Goal: Transaction & Acquisition: Purchase product/service

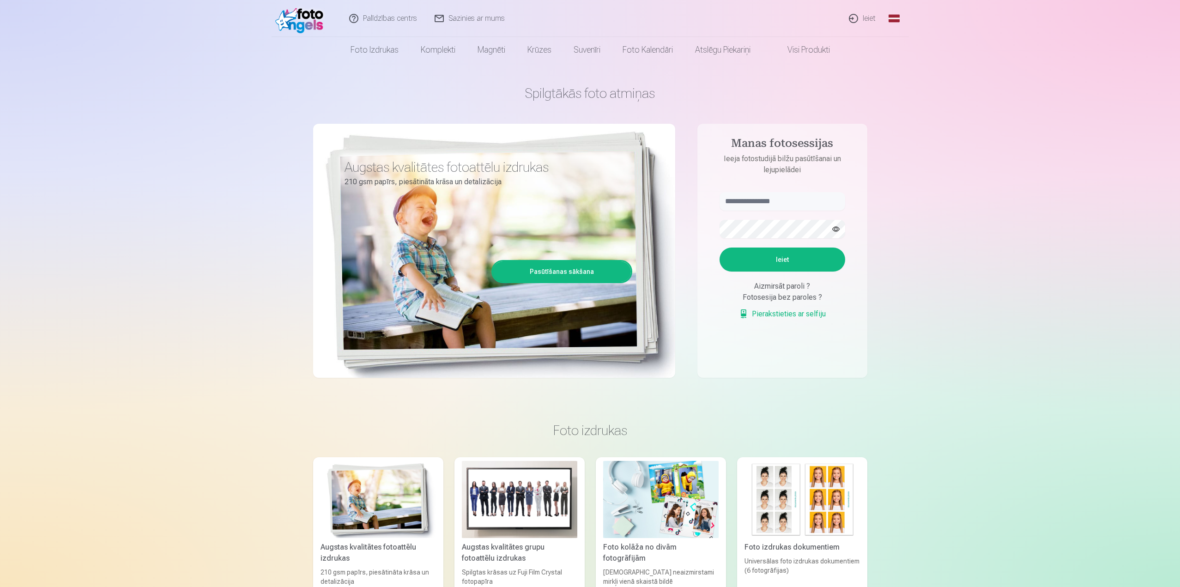
click at [871, 9] on link "Ieiet" at bounding box center [862, 18] width 44 height 37
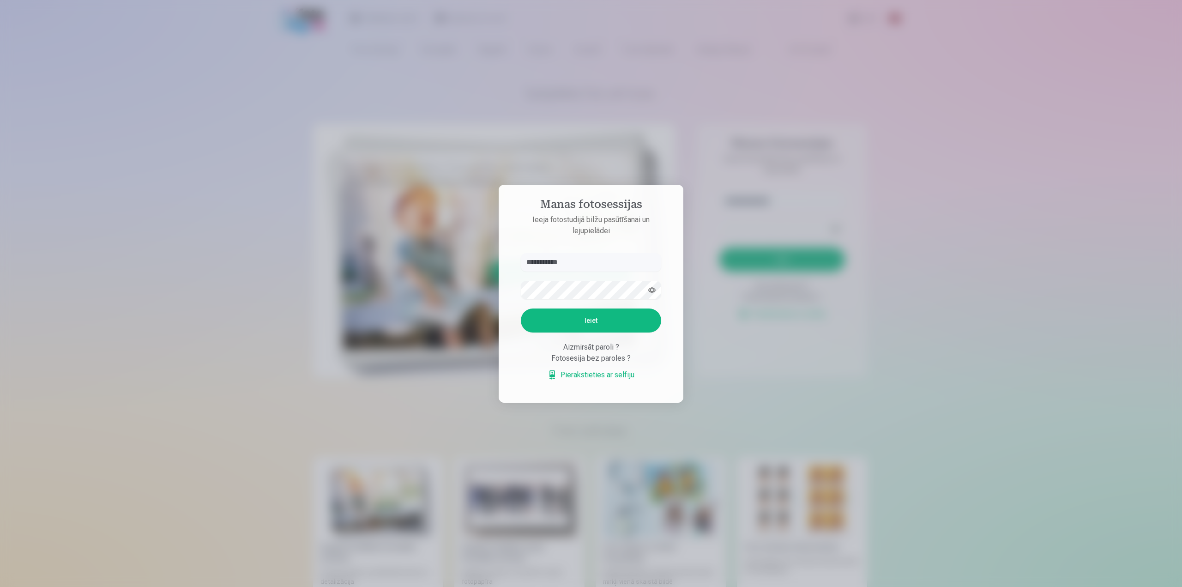
type input "**********"
click at [581, 327] on button "Ieiet" at bounding box center [591, 320] width 140 height 24
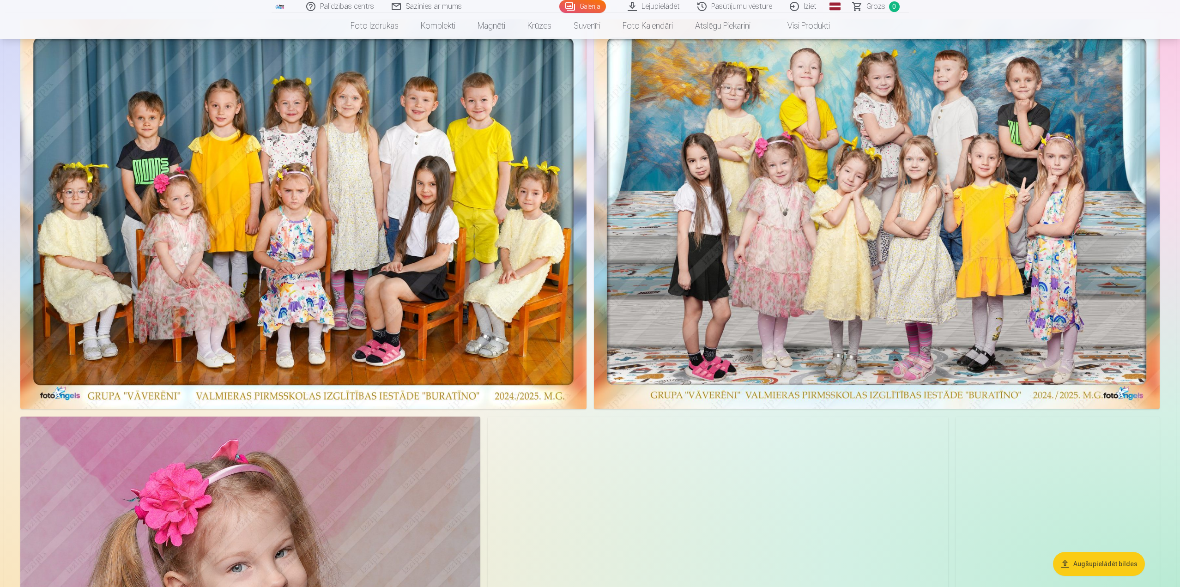
scroll to position [92, 0]
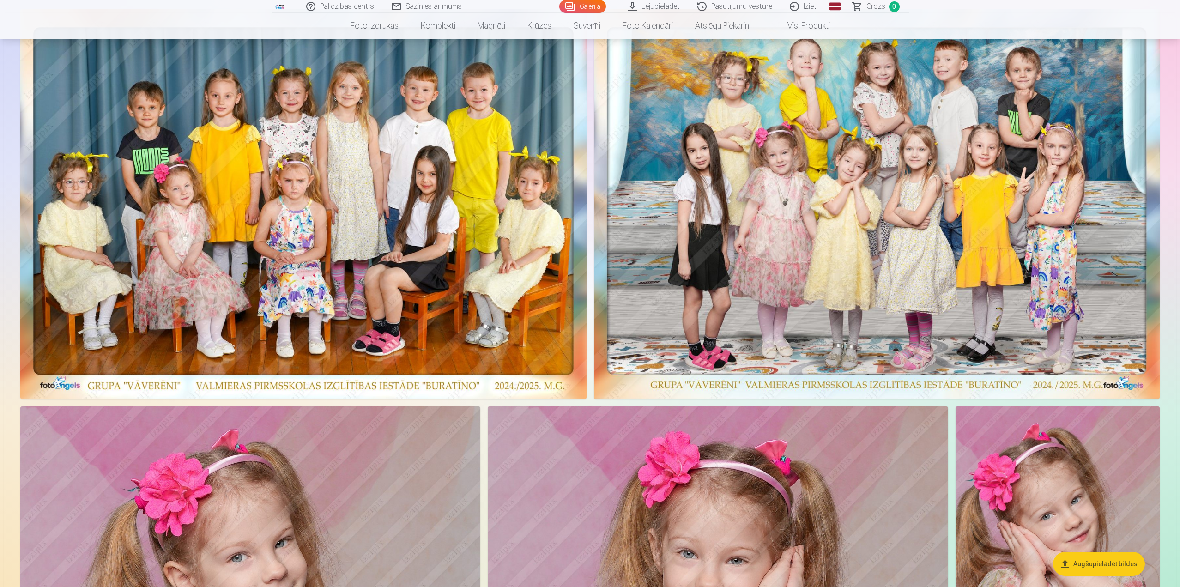
click at [825, 229] on img at bounding box center [877, 204] width 566 height 390
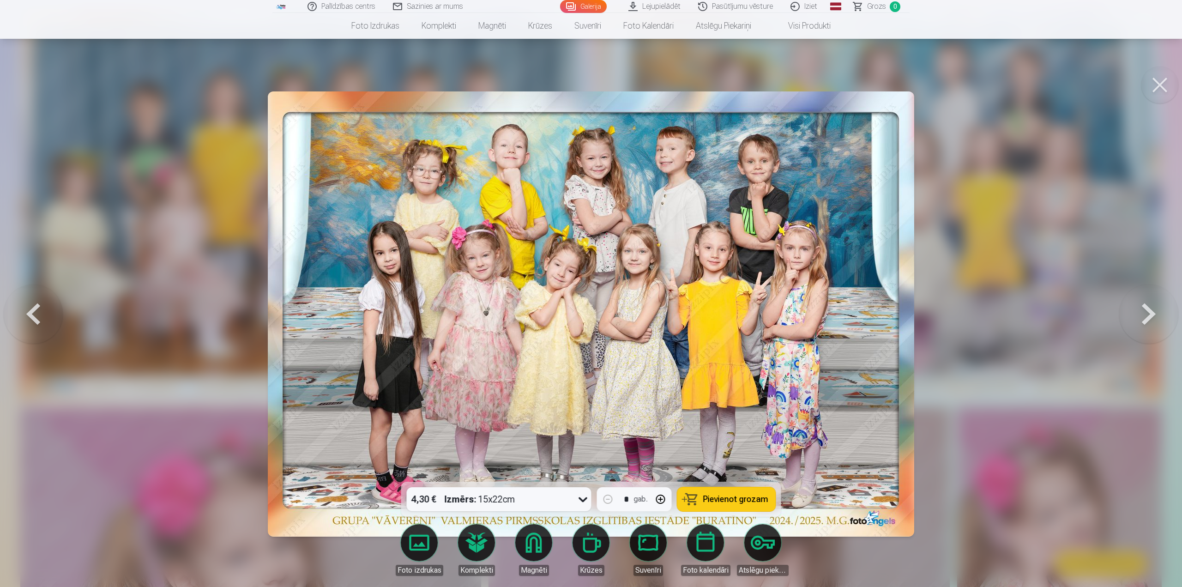
click at [558, 492] on div "4,30 € Izmērs : 15x22cm" at bounding box center [490, 499] width 167 height 24
click at [976, 377] on div at bounding box center [591, 293] width 1182 height 587
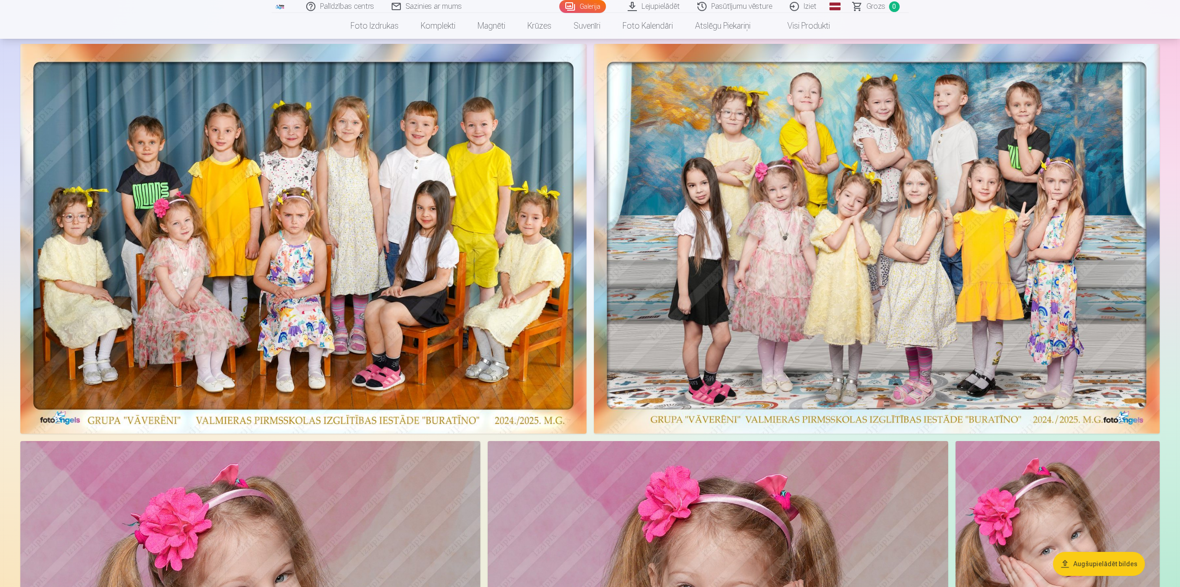
scroll to position [0, 0]
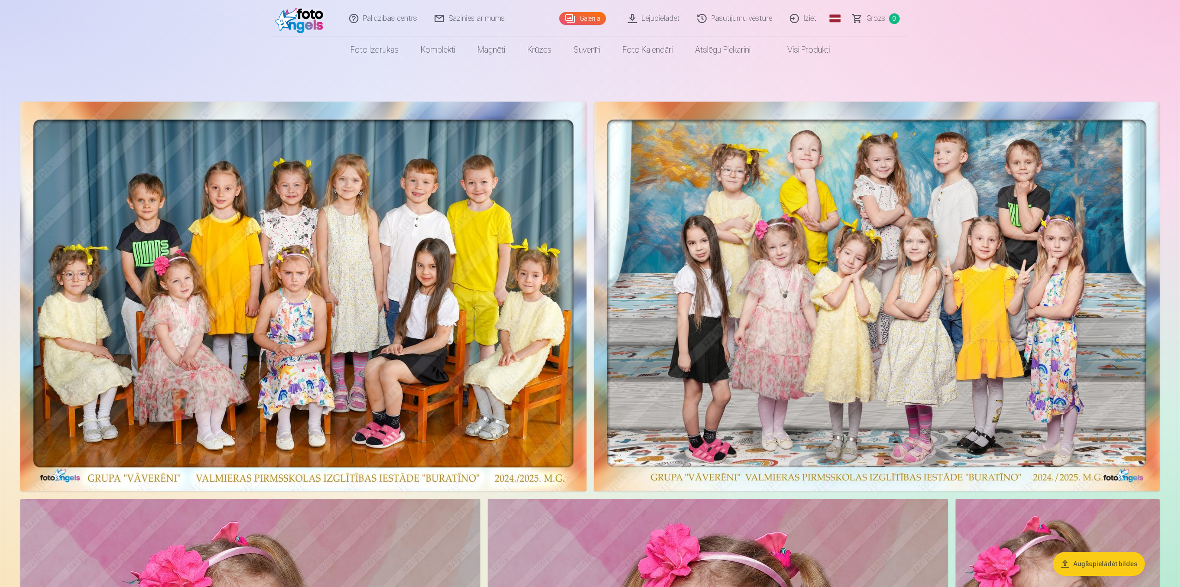
click at [661, 22] on link "Lejupielādēt" at bounding box center [654, 18] width 70 height 37
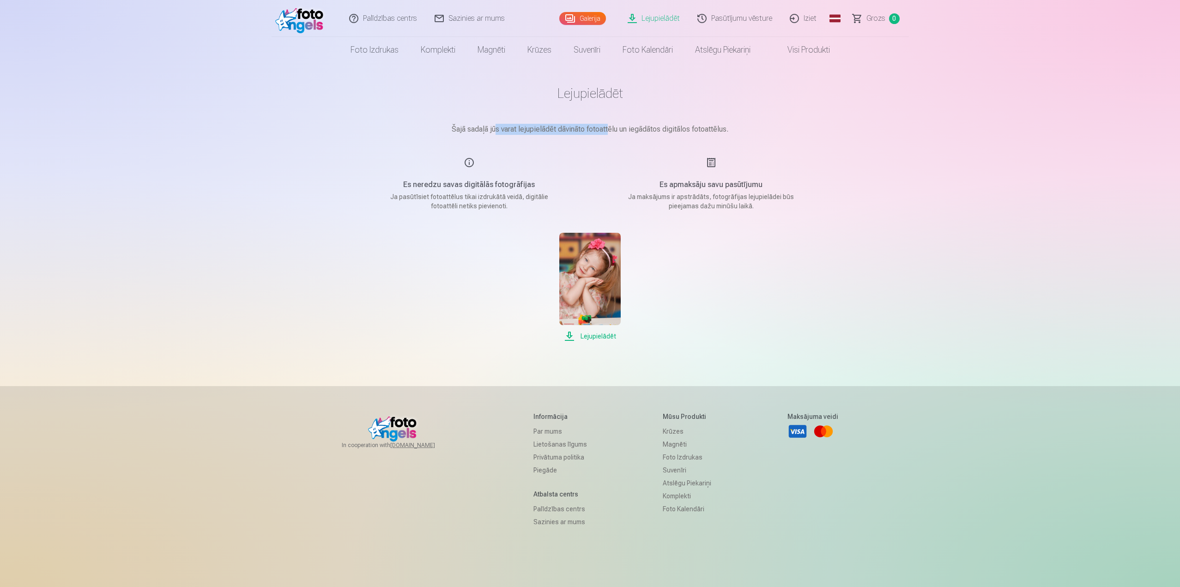
drag, startPoint x: 497, startPoint y: 127, endPoint x: 618, endPoint y: 127, distance: 121.0
click at [613, 128] on p "Šajā sadaļā jūs varat lejupielādēt dāvināto fotoattēlu un iegādātos digitālos f…" at bounding box center [590, 129] width 462 height 11
click at [623, 127] on p "Šajā sadaļā jūs varat lejupielādēt dāvināto fotoattēlu un iegādātos digitālos f…" at bounding box center [590, 129] width 462 height 11
click at [585, 19] on link "Galerija" at bounding box center [582, 18] width 47 height 13
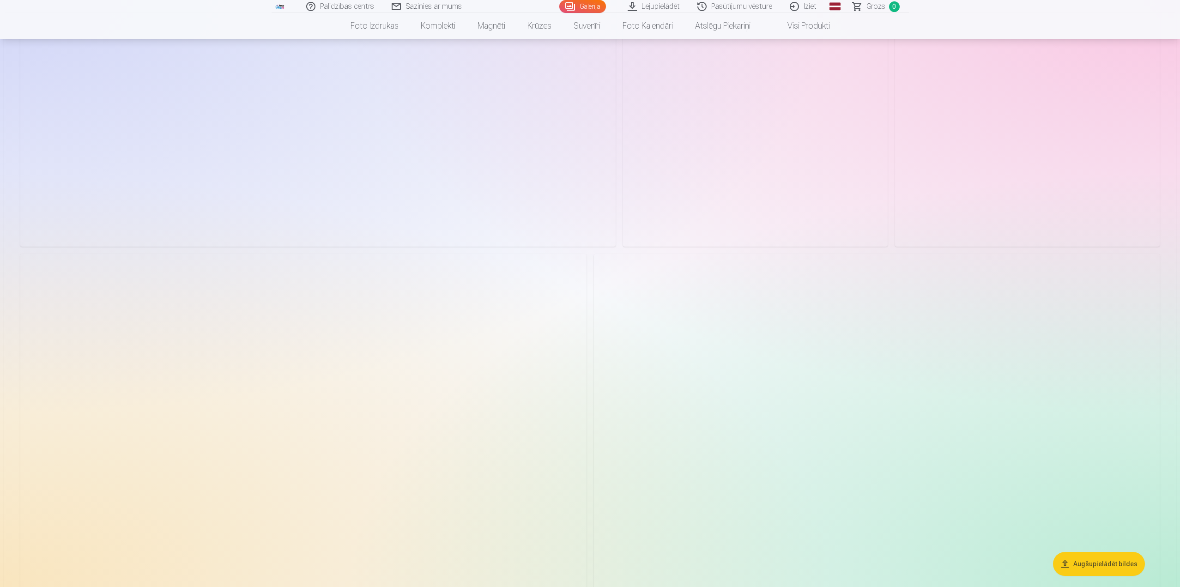
scroll to position [3556, 0]
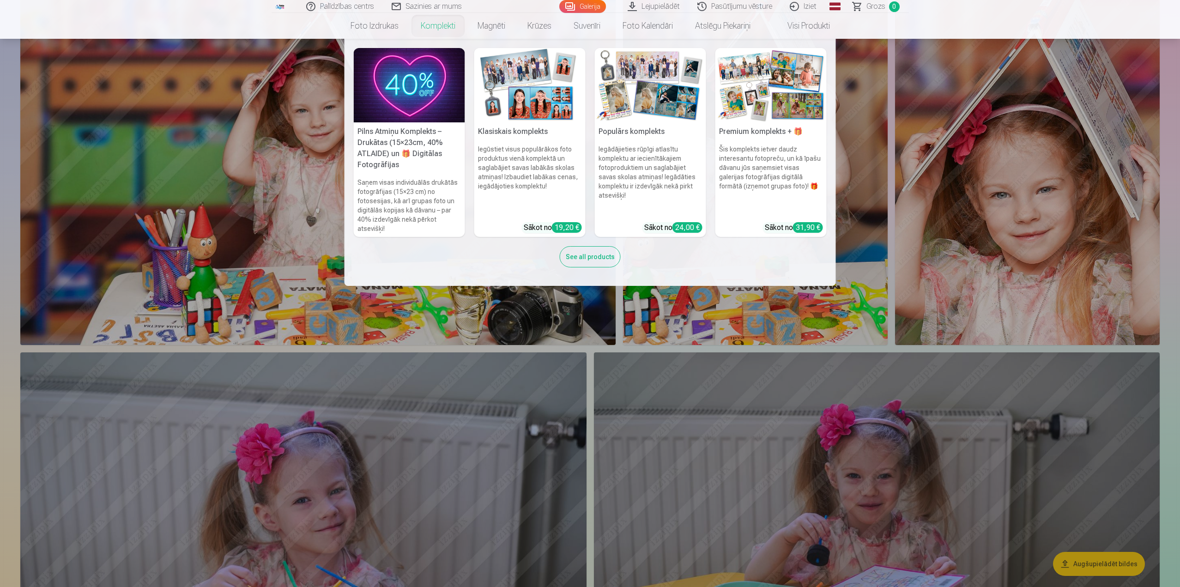
click at [435, 21] on link "Komplekti" at bounding box center [438, 26] width 57 height 26
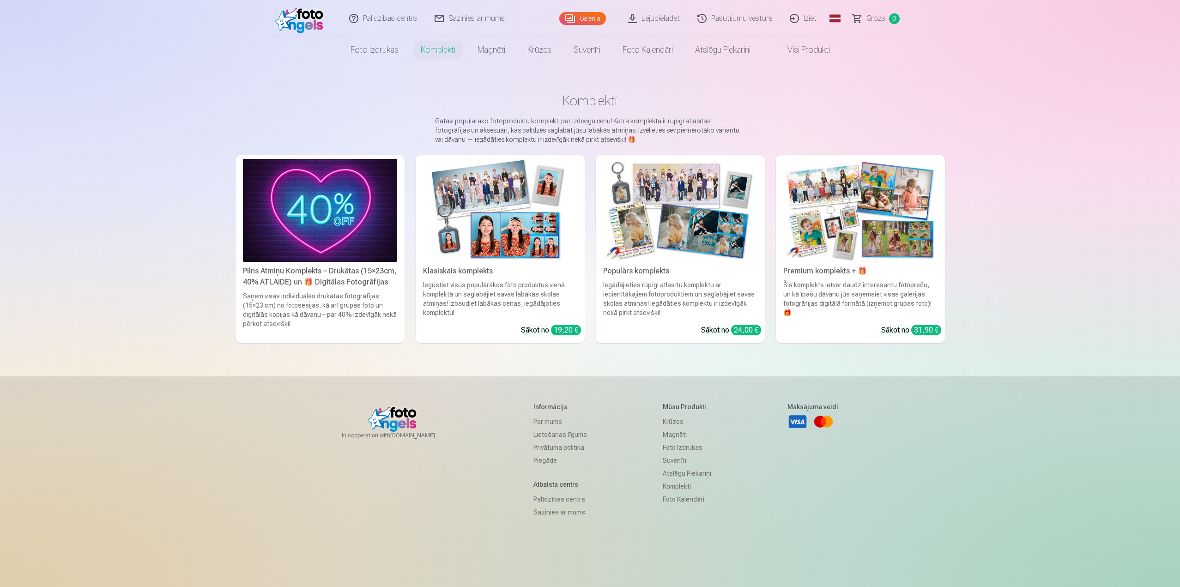
click at [309, 234] on img at bounding box center [320, 210] width 154 height 103
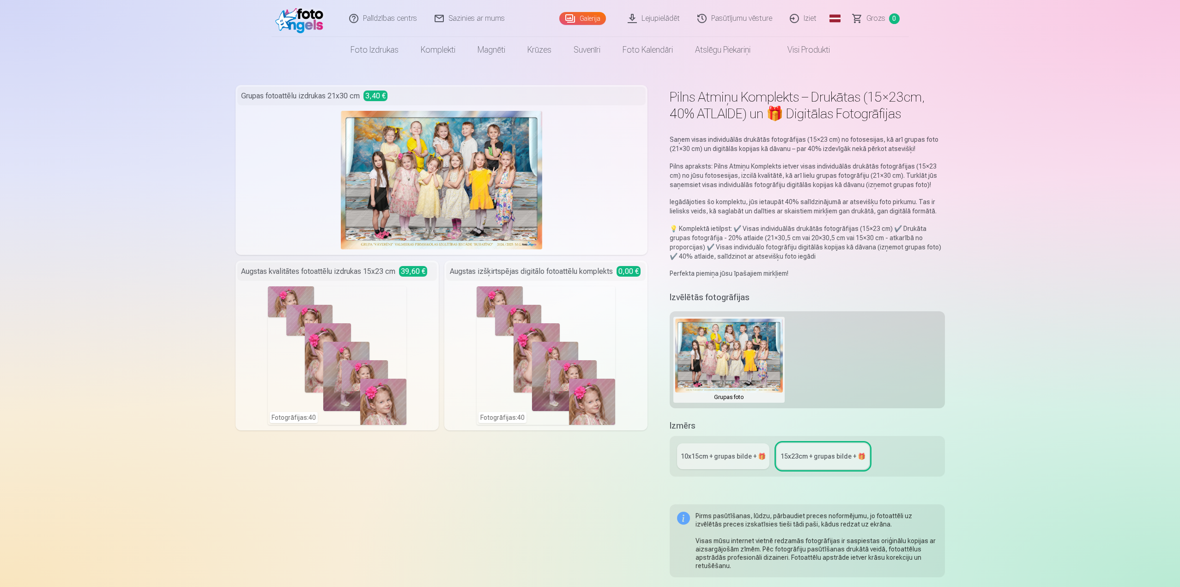
click at [384, 319] on div "Fotogrāfijas : 40" at bounding box center [337, 355] width 139 height 139
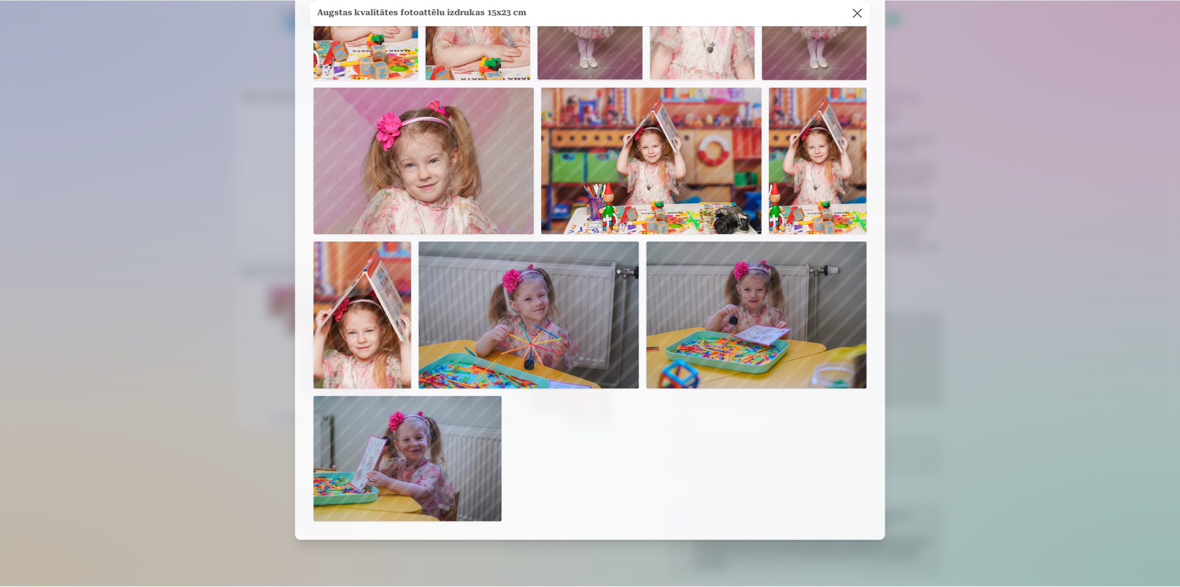
scroll to position [1237, 0]
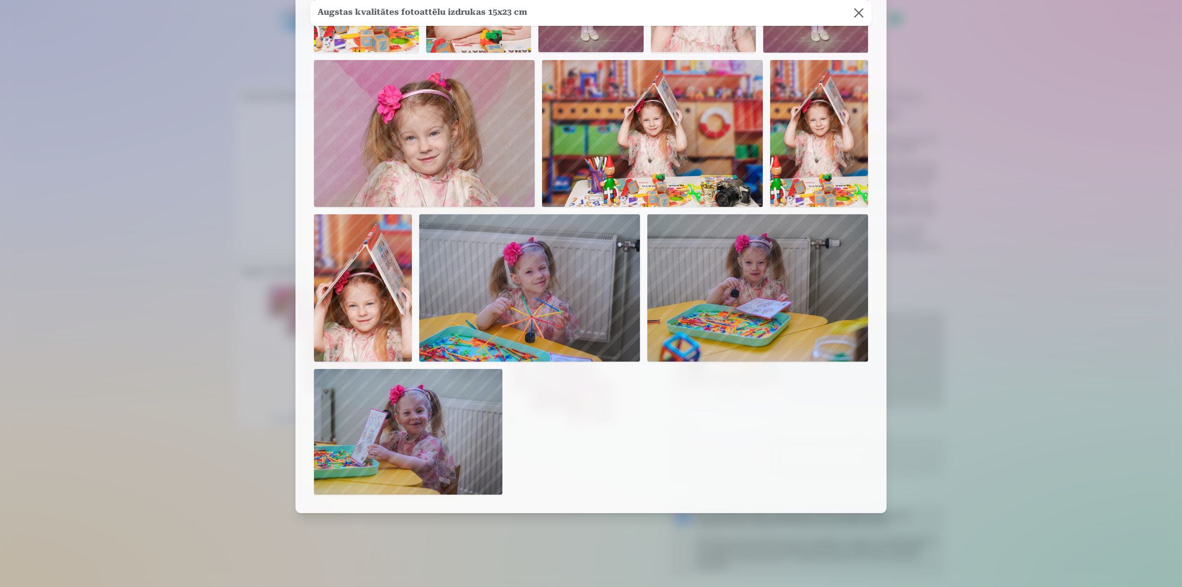
click at [1007, 384] on div at bounding box center [591, 293] width 1182 height 587
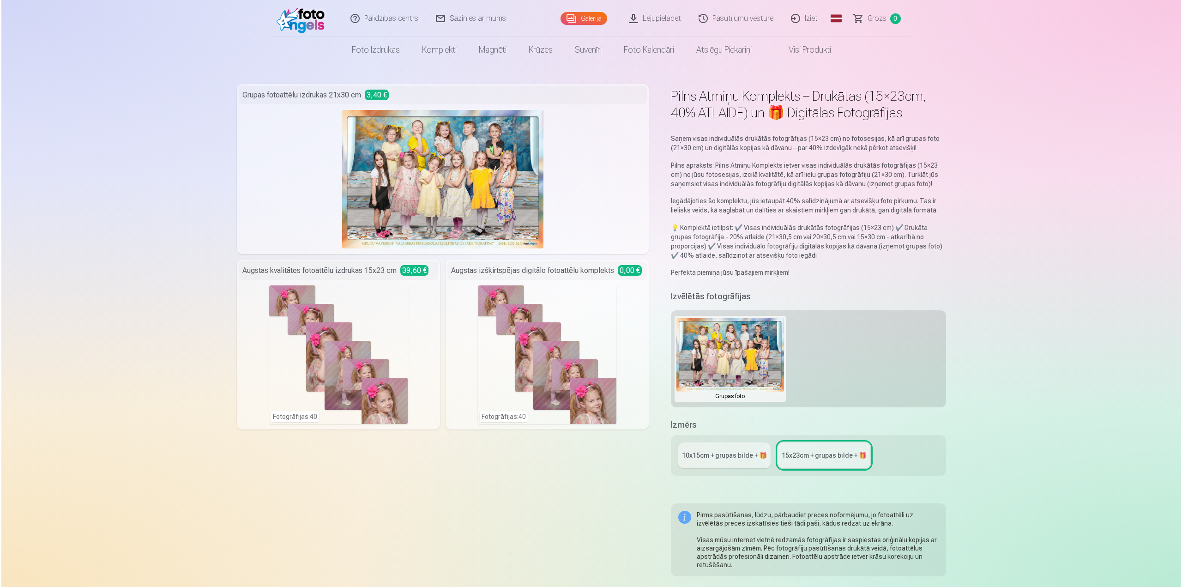
scroll to position [0, 0]
click at [371, 335] on div "Fotogrāfijas : 40" at bounding box center [337, 355] width 139 height 139
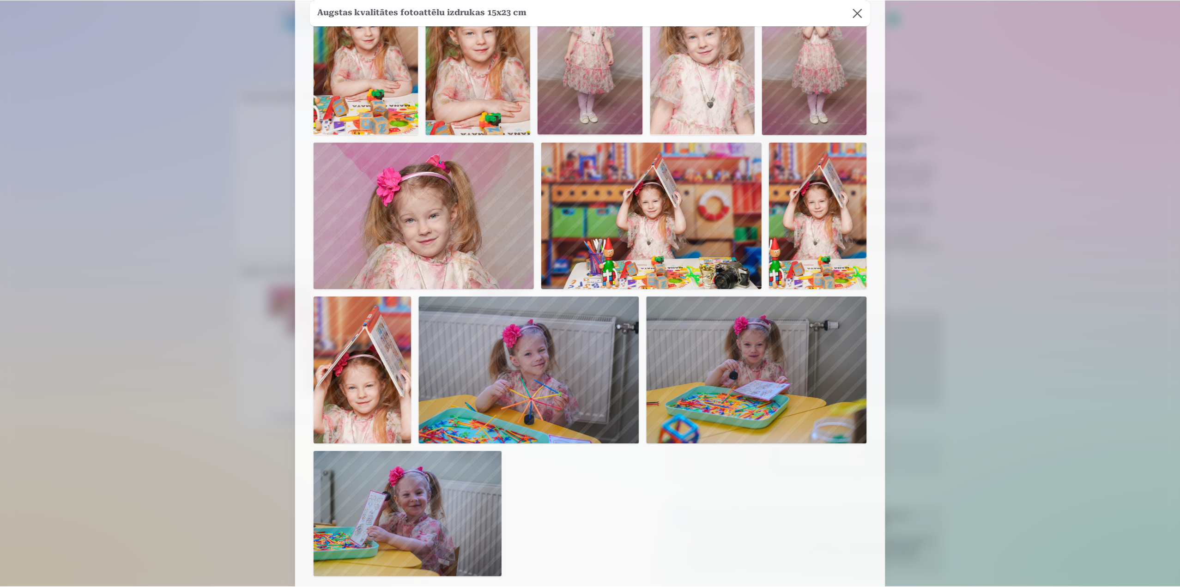
scroll to position [1237, 0]
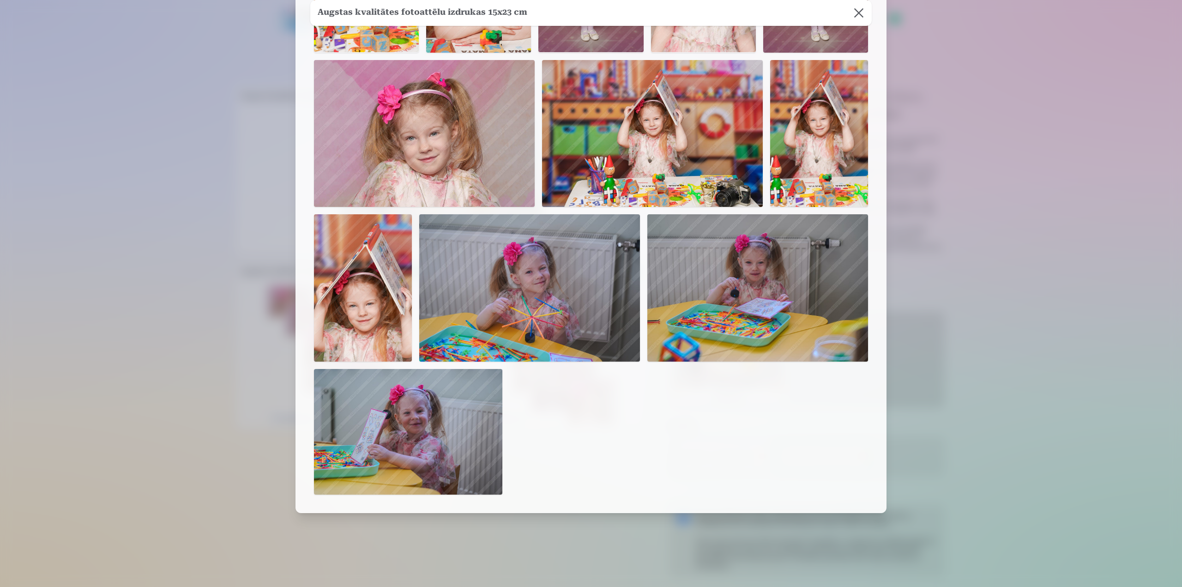
click at [1005, 352] on div at bounding box center [591, 293] width 1182 height 587
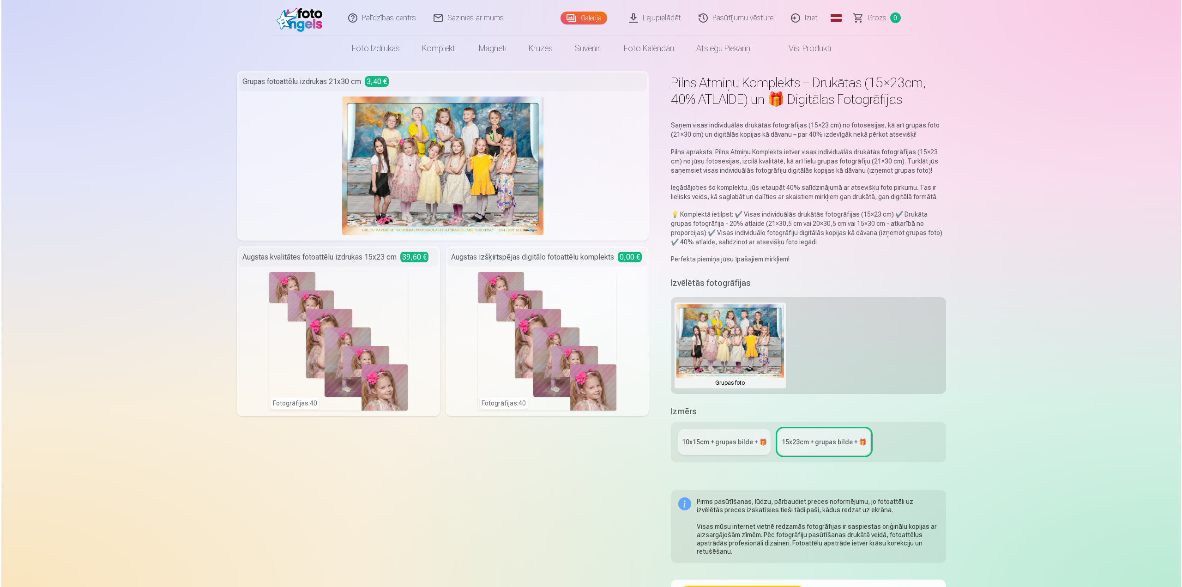
scroll to position [0, 0]
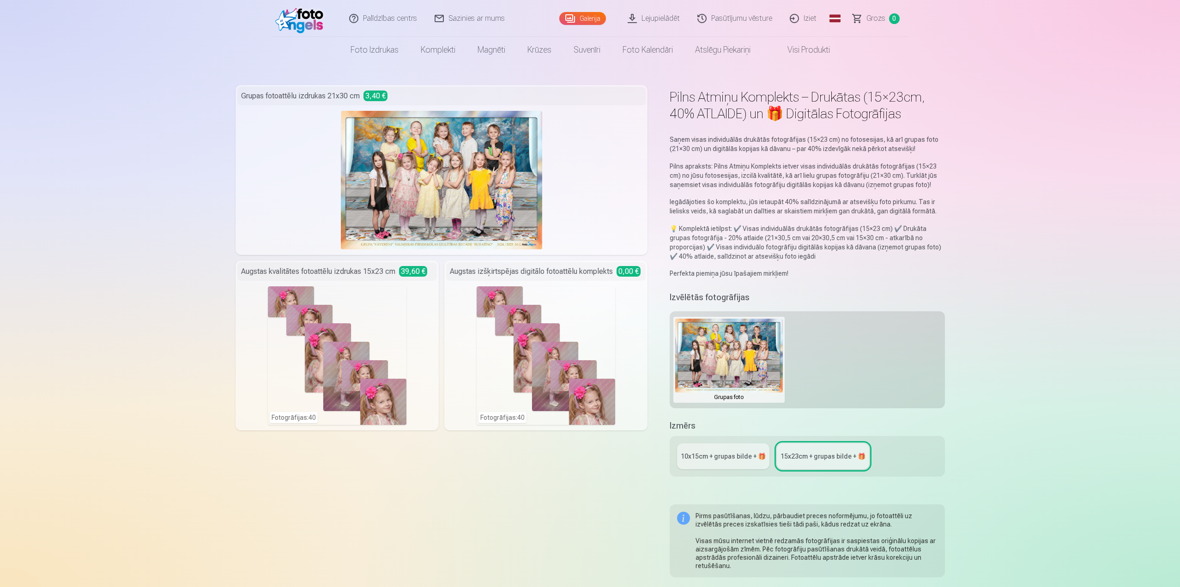
click at [585, 338] on div "Fotogrāfijas : 40" at bounding box center [546, 355] width 139 height 139
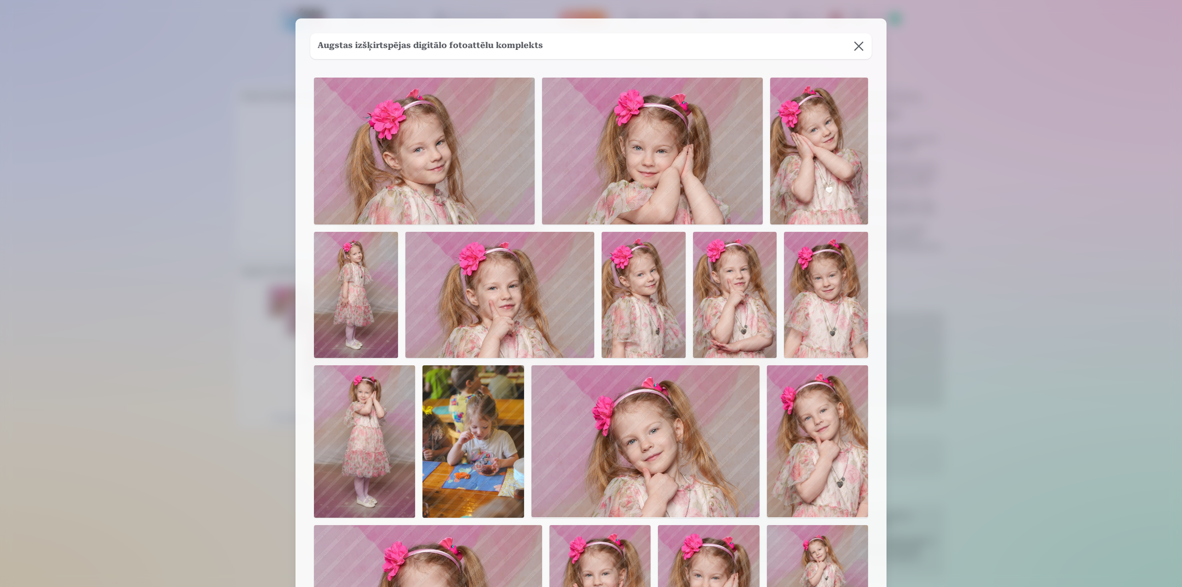
click at [859, 45] on button at bounding box center [859, 46] width 26 height 26
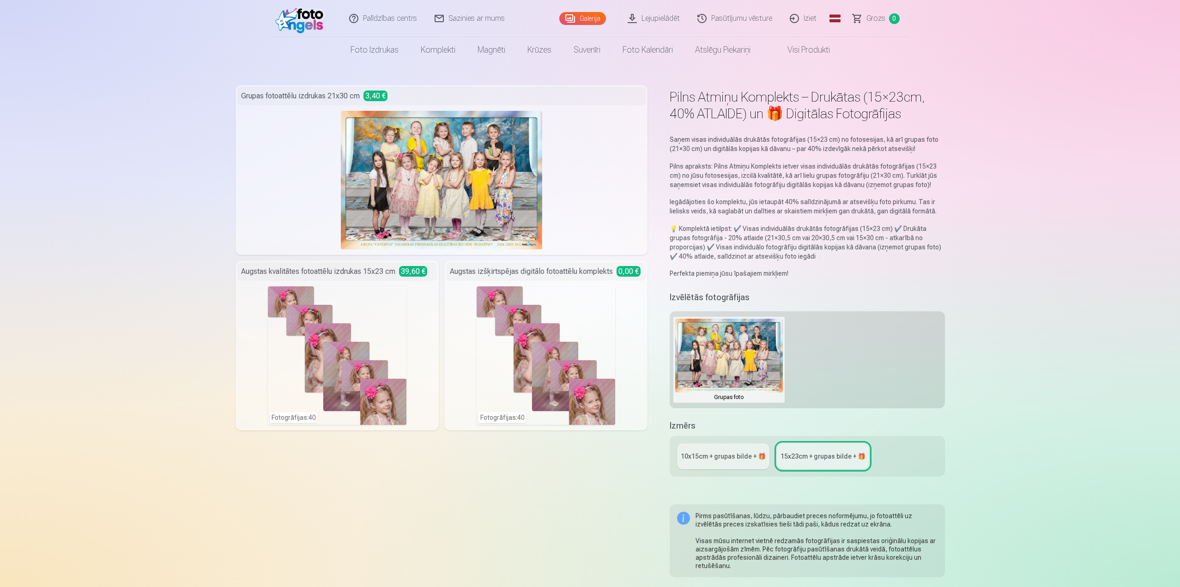
click at [376, 353] on div "Fotogrāfijas : 40" at bounding box center [337, 355] width 139 height 139
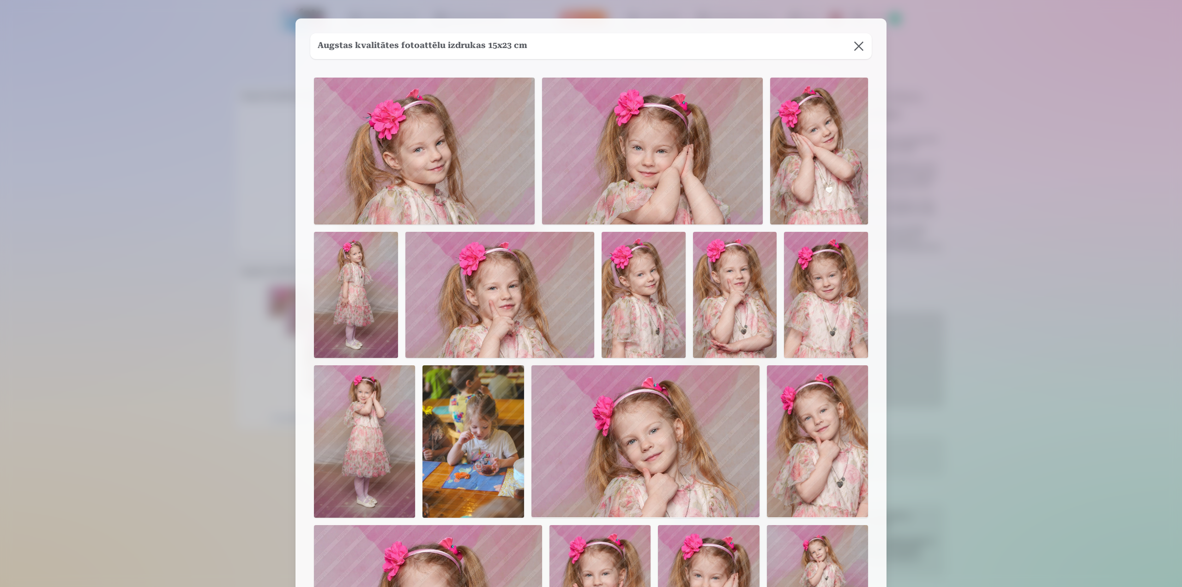
click at [856, 41] on button at bounding box center [859, 46] width 26 height 26
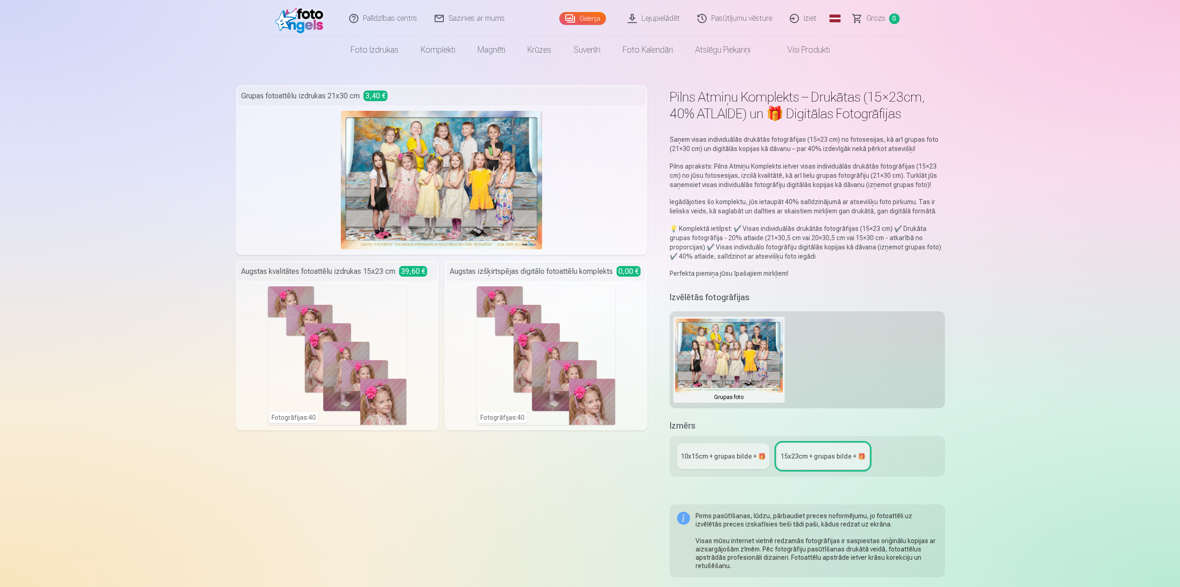
click at [293, 18] on img at bounding box center [301, 19] width 53 height 30
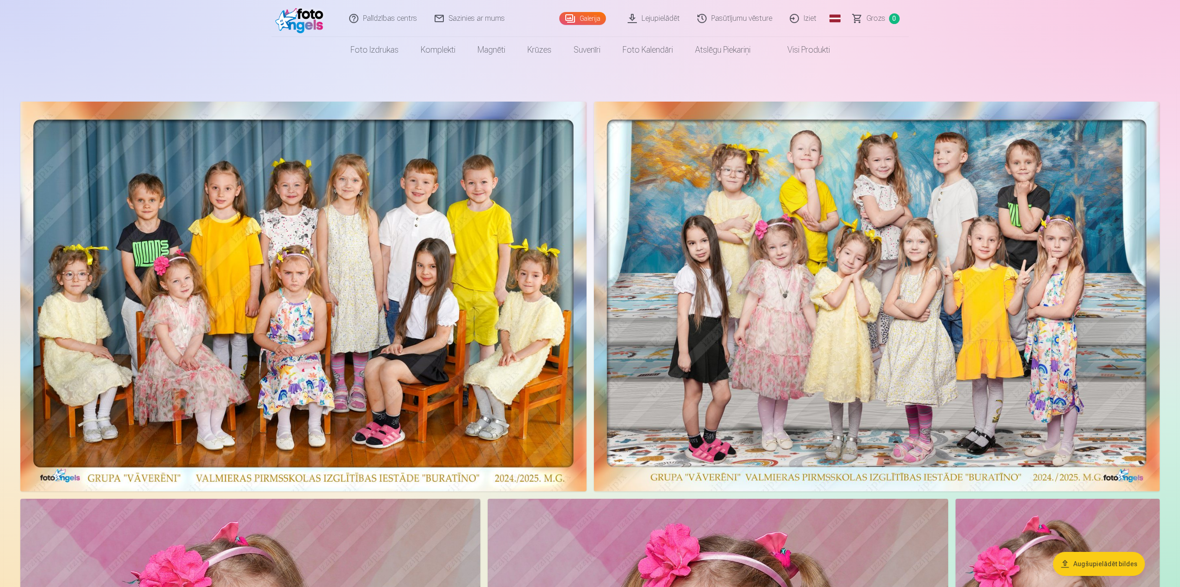
click at [595, 16] on link "Galerija" at bounding box center [582, 18] width 47 height 13
click at [593, 16] on link "Galerija" at bounding box center [582, 18] width 47 height 13
click at [440, 54] on link "Komplekti" at bounding box center [438, 50] width 57 height 26
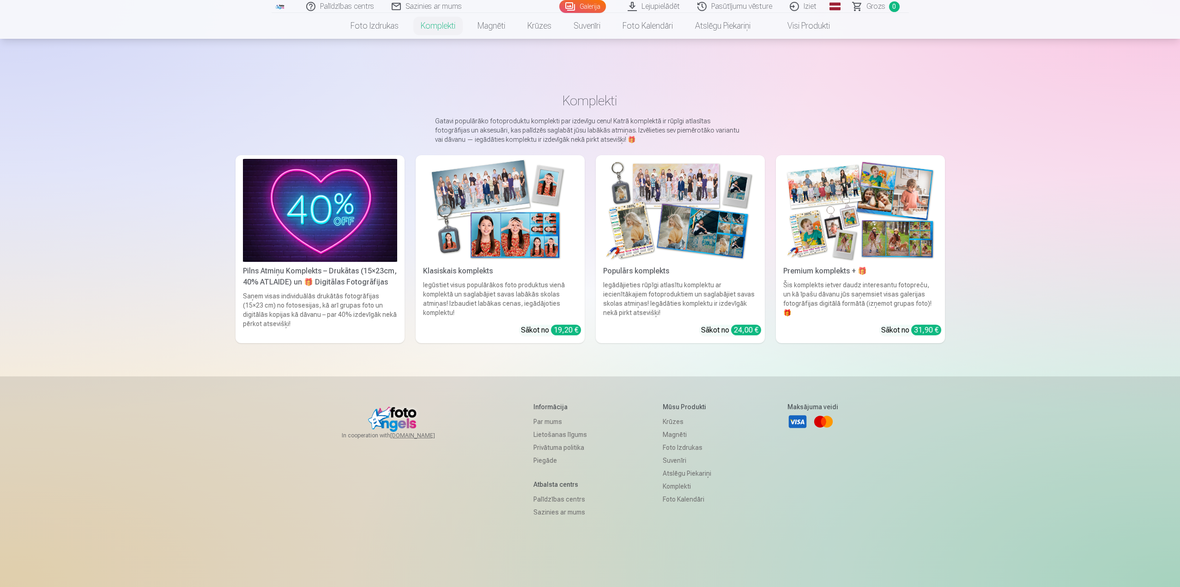
scroll to position [43, 0]
